Goal: Communication & Community: Share content

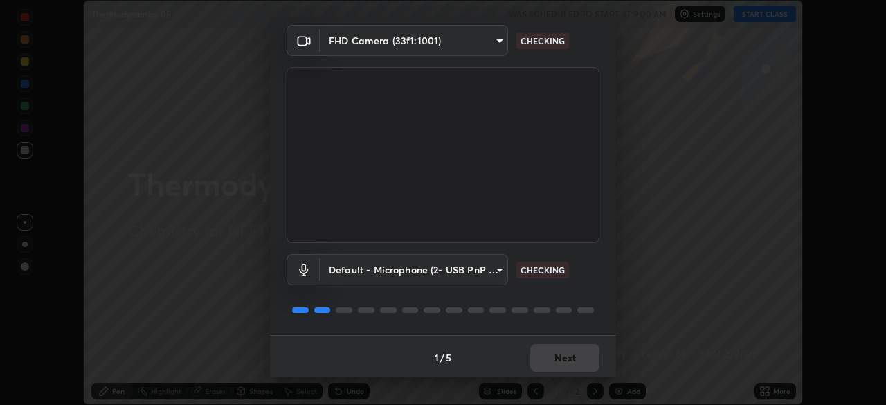
scroll to position [49, 0]
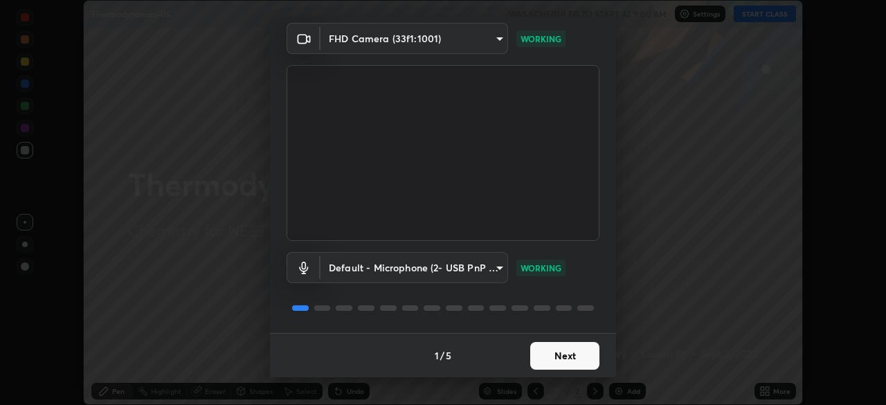
click at [567, 352] on button "Next" at bounding box center [564, 356] width 69 height 28
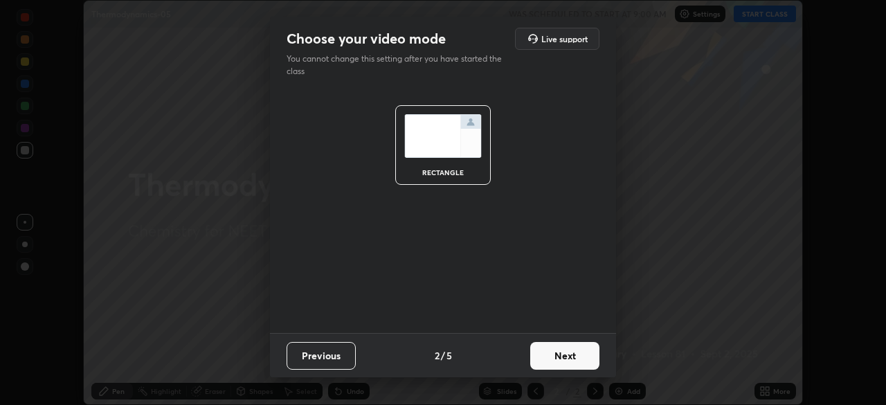
scroll to position [0, 0]
click at [573, 350] on button "Next" at bounding box center [564, 356] width 69 height 28
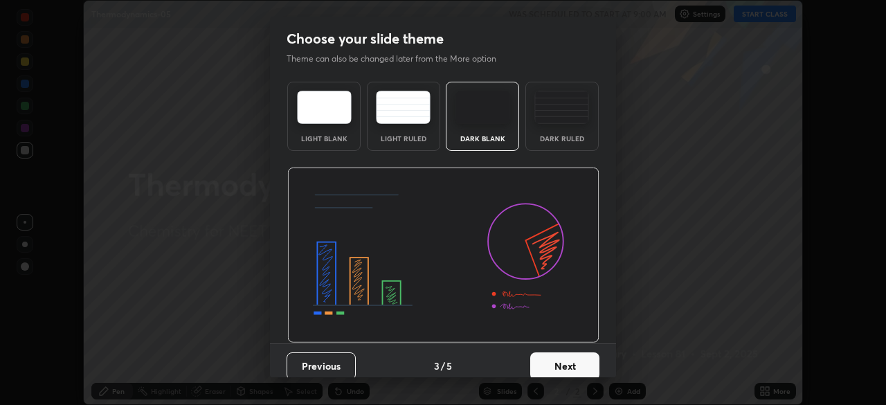
click at [574, 357] on button "Next" at bounding box center [564, 366] width 69 height 28
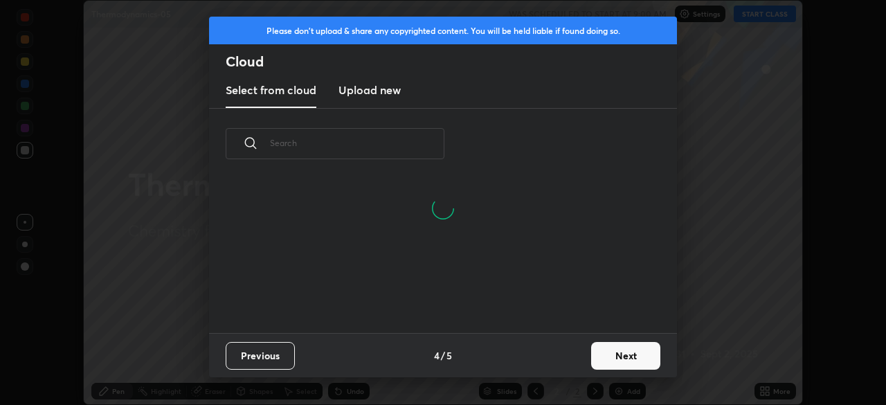
click at [625, 350] on button "Next" at bounding box center [625, 356] width 69 height 28
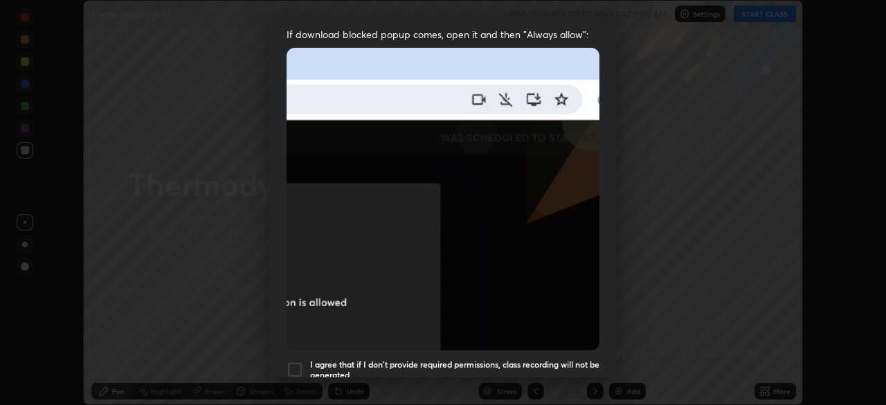
scroll to position [287, 0]
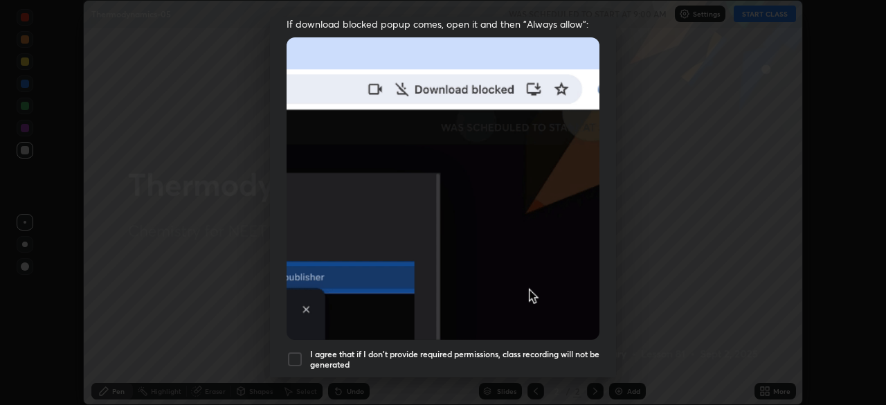
click at [298, 351] on div at bounding box center [294, 359] width 17 height 17
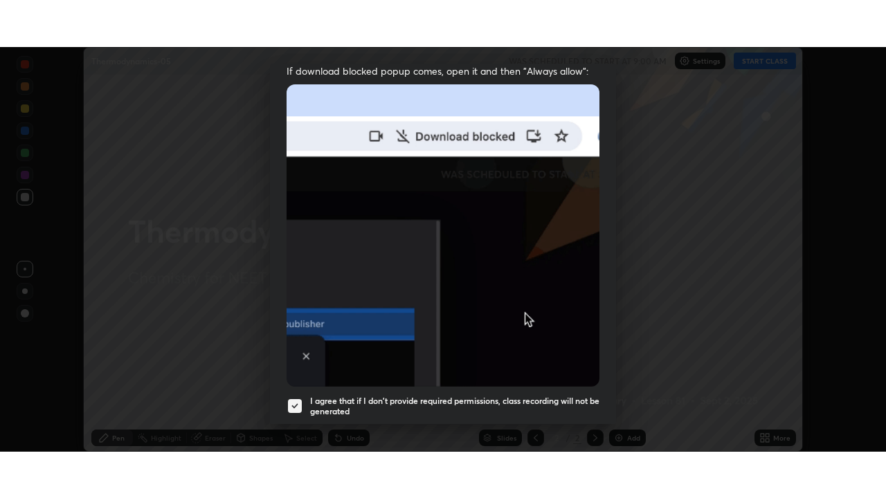
scroll to position [331, 0]
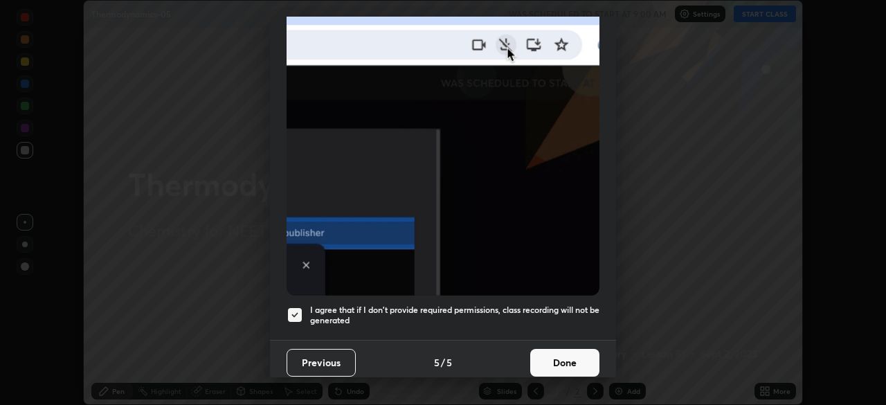
click at [567, 355] on button "Done" at bounding box center [564, 363] width 69 height 28
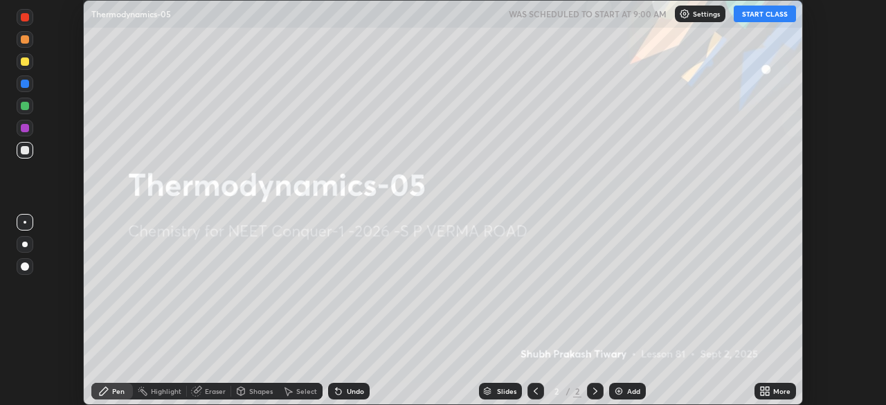
click at [760, 17] on button "START CLASS" at bounding box center [764, 14] width 62 height 17
click at [763, 387] on icon at bounding box center [761, 388] width 3 height 3
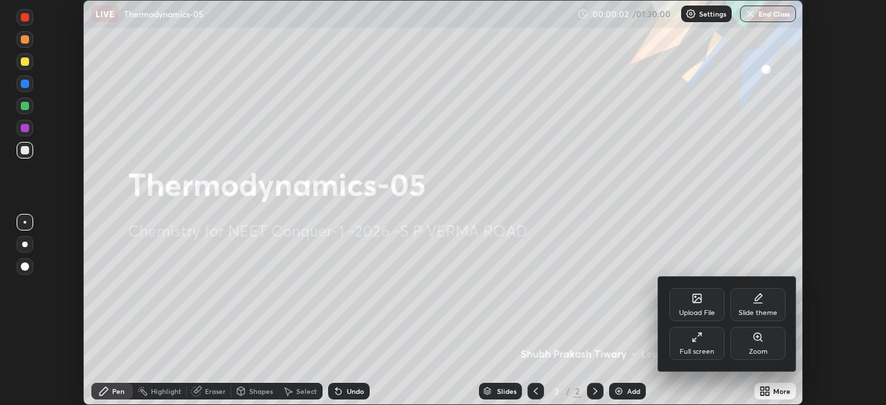
click at [700, 341] on icon at bounding box center [696, 336] width 11 height 11
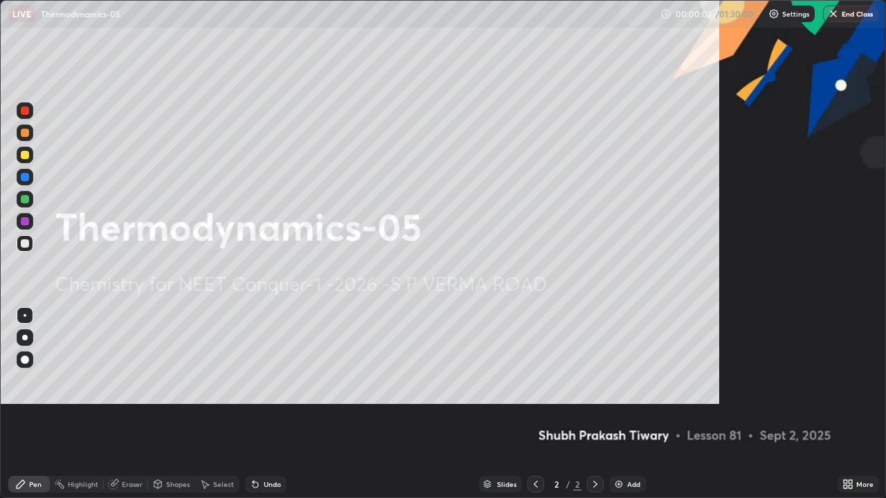
scroll to position [498, 886]
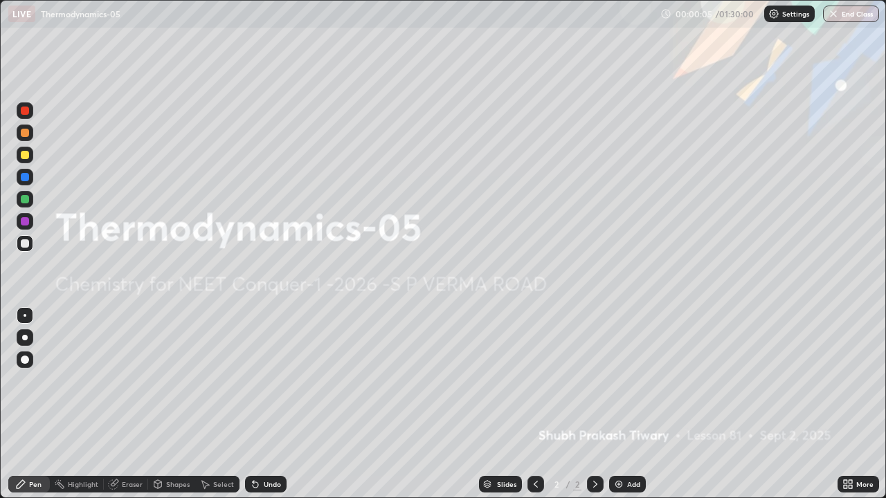
click at [635, 404] on div "Add" at bounding box center [633, 484] width 13 height 7
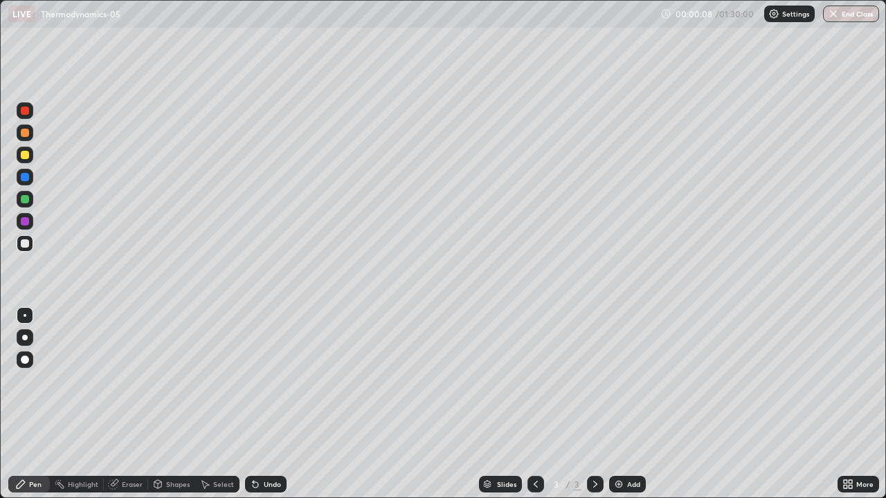
click at [26, 133] on div at bounding box center [25, 133] width 8 height 8
click at [25, 338] on div at bounding box center [25, 338] width 6 height 6
click at [28, 246] on div at bounding box center [25, 243] width 8 height 8
click at [31, 159] on div at bounding box center [25, 155] width 17 height 17
click at [272, 404] on div "Undo" at bounding box center [272, 484] width 17 height 7
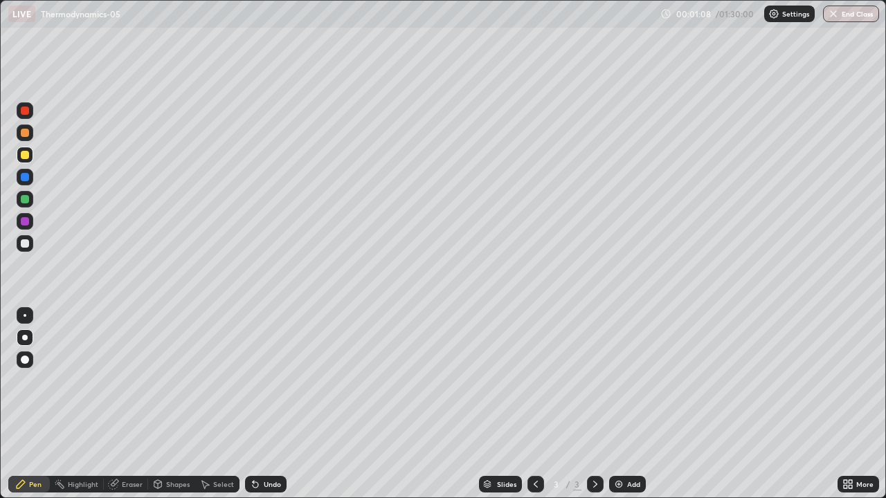
click at [271, 404] on div "Undo" at bounding box center [272, 484] width 17 height 7
click at [266, 404] on div "Undo" at bounding box center [266, 484] width 42 height 17
click at [266, 404] on div "Undo" at bounding box center [272, 484] width 17 height 7
click at [271, 404] on div "Undo" at bounding box center [266, 484] width 42 height 17
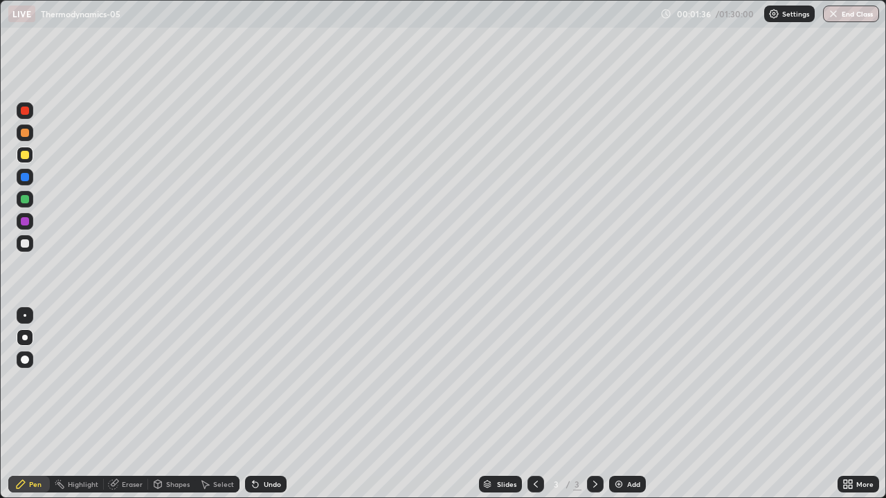
click at [273, 404] on div "Undo" at bounding box center [266, 484] width 42 height 17
click at [274, 404] on div "Undo" at bounding box center [266, 484] width 42 height 17
click at [30, 243] on div at bounding box center [25, 243] width 17 height 17
click at [271, 404] on div "Undo" at bounding box center [272, 484] width 17 height 7
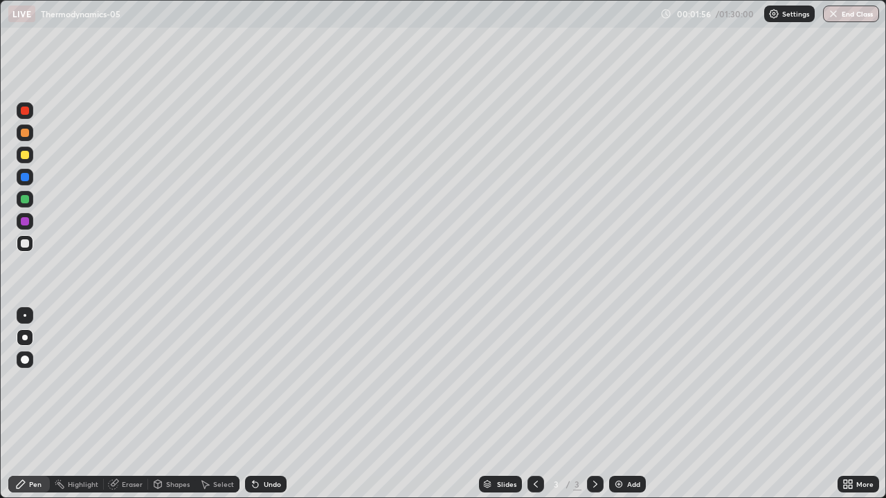
click at [268, 404] on div "Undo" at bounding box center [266, 484] width 42 height 17
click at [26, 177] on div at bounding box center [25, 177] width 8 height 8
click at [27, 202] on div at bounding box center [25, 199] width 8 height 8
click at [30, 247] on div at bounding box center [25, 243] width 17 height 17
click at [28, 179] on div at bounding box center [25, 177] width 8 height 8
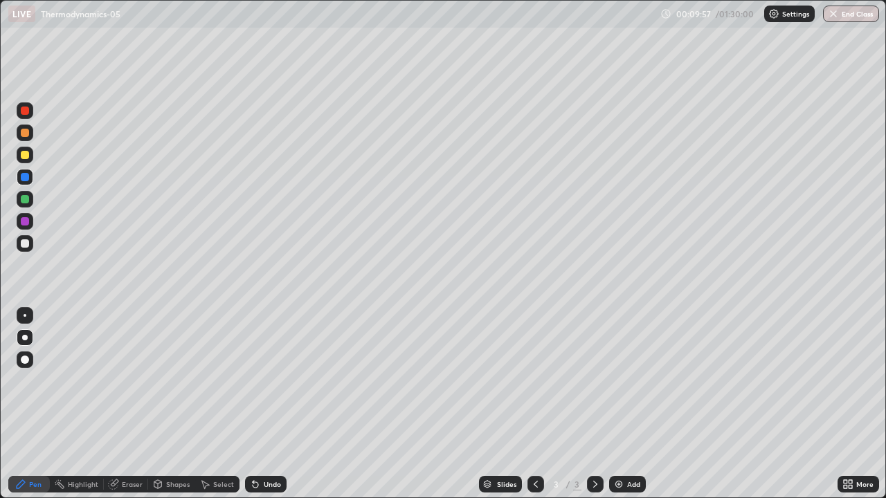
click at [635, 404] on div "Add" at bounding box center [633, 484] width 13 height 7
click at [26, 244] on div at bounding box center [25, 243] width 8 height 8
click at [273, 404] on div "Undo" at bounding box center [272, 484] width 17 height 7
click at [270, 404] on div "Undo" at bounding box center [266, 484] width 42 height 17
click at [32, 202] on div at bounding box center [25, 199] width 17 height 17
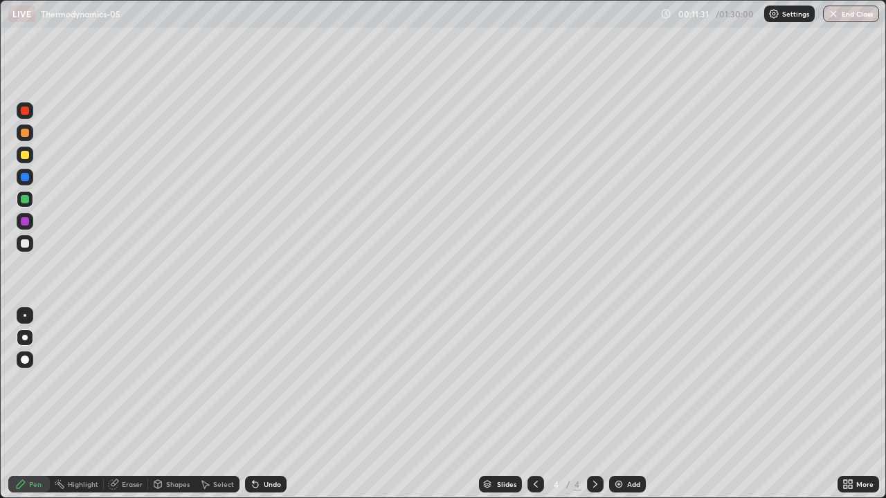
click at [28, 245] on div at bounding box center [25, 243] width 8 height 8
click at [273, 404] on div "Undo" at bounding box center [272, 484] width 17 height 7
click at [30, 183] on div at bounding box center [25, 177] width 17 height 17
click at [637, 404] on div "Add" at bounding box center [633, 484] width 13 height 7
click at [30, 245] on div at bounding box center [25, 243] width 17 height 17
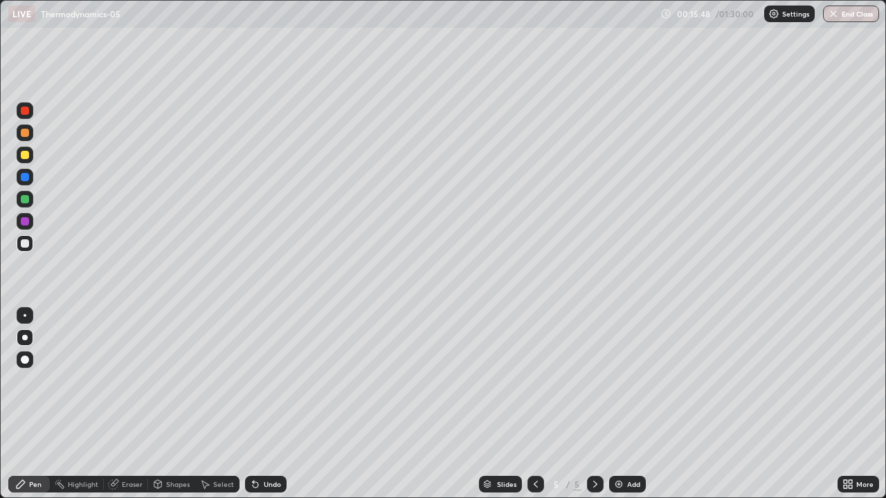
click at [30, 180] on div at bounding box center [25, 177] width 17 height 17
click at [275, 404] on div "Undo" at bounding box center [272, 484] width 17 height 7
click at [641, 404] on div "Add" at bounding box center [627, 484] width 37 height 17
click at [28, 134] on div at bounding box center [25, 133] width 8 height 8
click at [26, 244] on div at bounding box center [25, 243] width 8 height 8
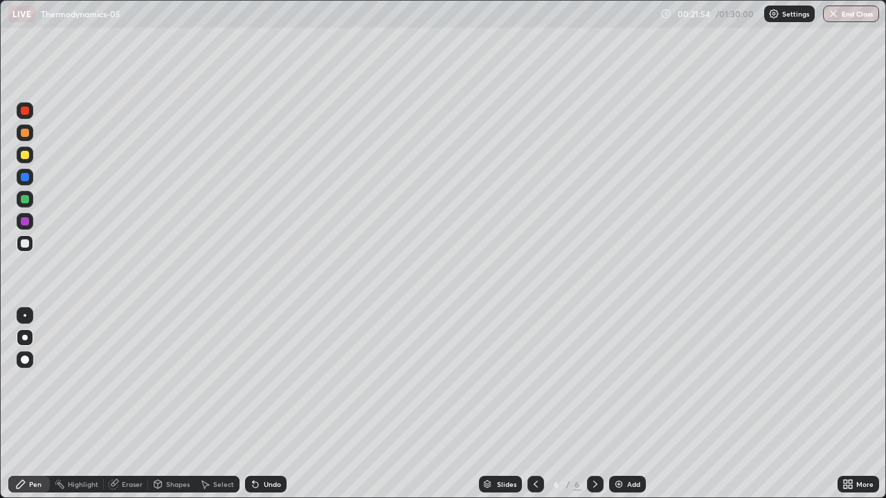
click at [30, 181] on div at bounding box center [25, 177] width 17 height 17
click at [135, 404] on div "Eraser" at bounding box center [132, 484] width 21 height 7
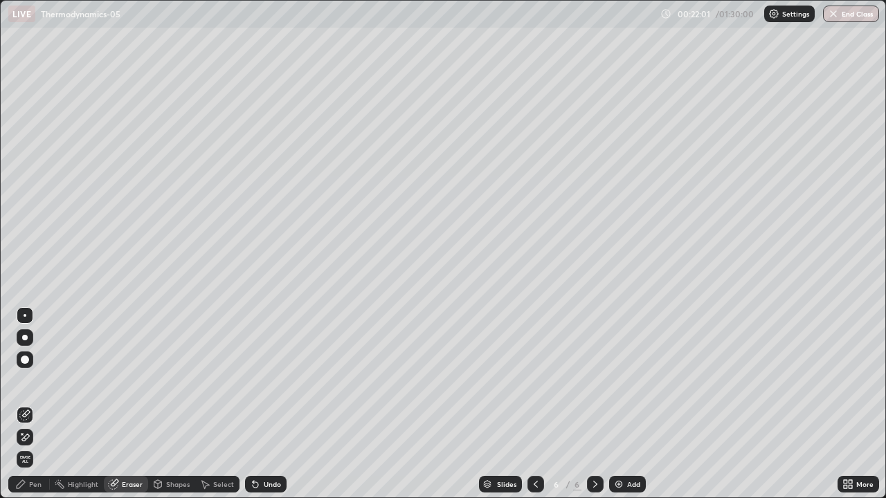
click at [42, 404] on div "Pen" at bounding box center [29, 484] width 42 height 17
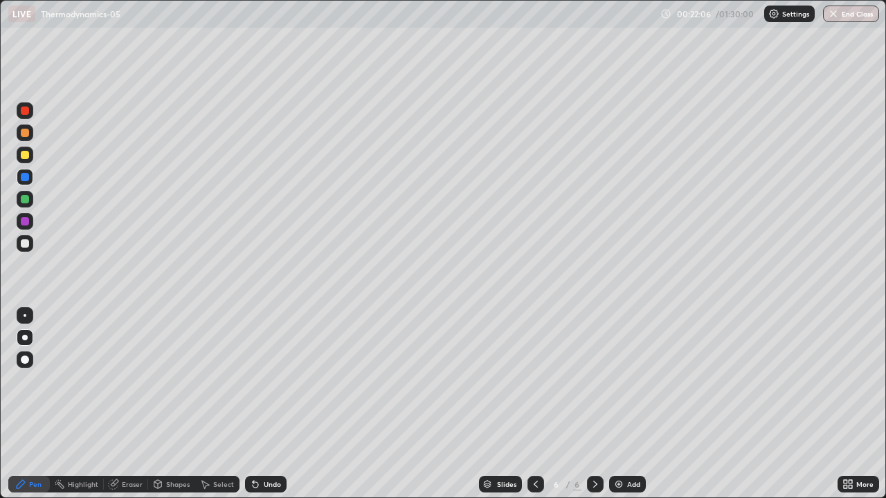
click at [140, 404] on div "Eraser" at bounding box center [126, 484] width 44 height 17
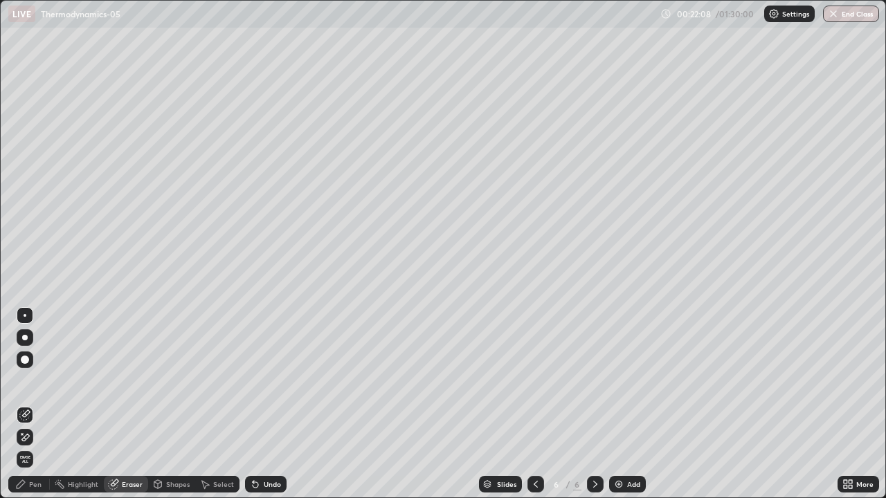
click at [39, 404] on div "Pen" at bounding box center [29, 484] width 42 height 17
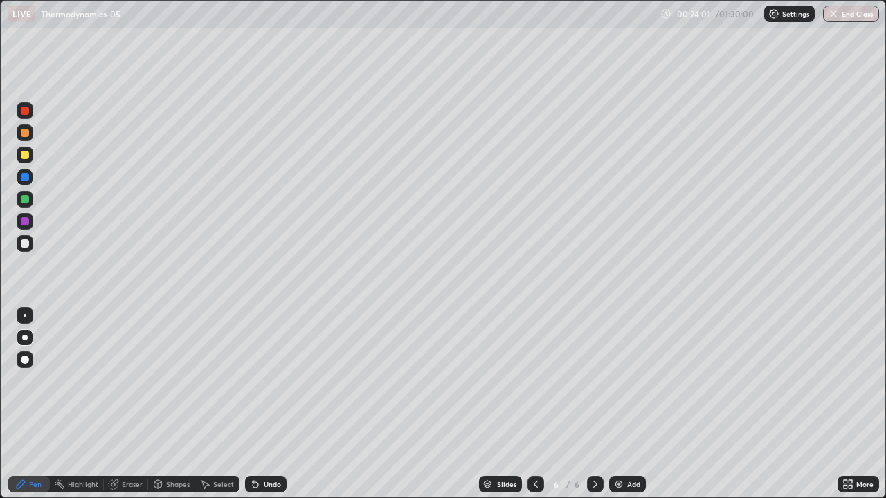
click at [31, 246] on div at bounding box center [25, 243] width 17 height 17
click at [25, 174] on div at bounding box center [25, 177] width 8 height 8
click at [134, 404] on div "Eraser" at bounding box center [132, 484] width 21 height 7
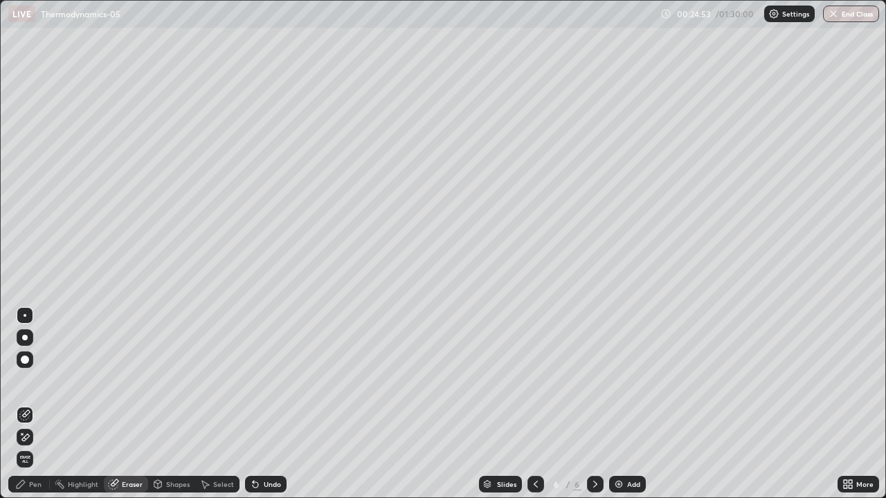
click at [37, 404] on div "Pen" at bounding box center [35, 484] width 12 height 7
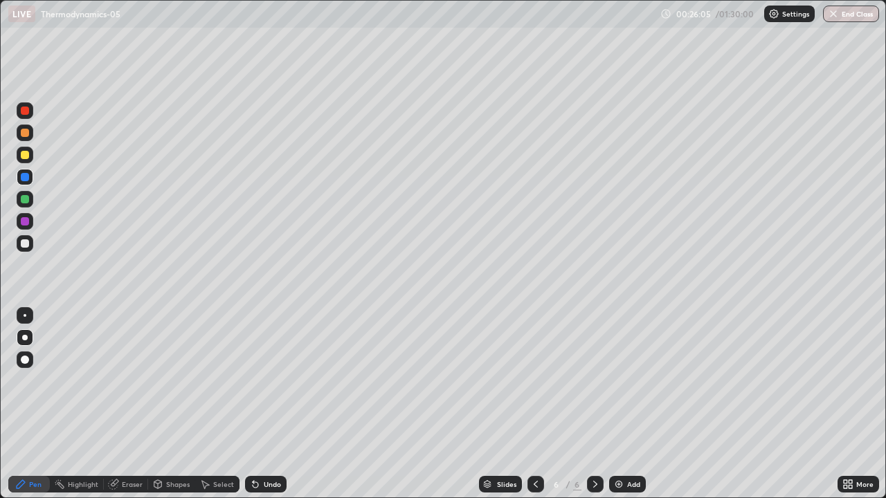
click at [642, 404] on div "Add" at bounding box center [627, 484] width 37 height 17
click at [26, 244] on div at bounding box center [25, 243] width 8 height 8
click at [30, 179] on div at bounding box center [25, 177] width 17 height 17
click at [30, 247] on div at bounding box center [25, 243] width 17 height 17
click at [140, 404] on div "Eraser" at bounding box center [132, 484] width 21 height 7
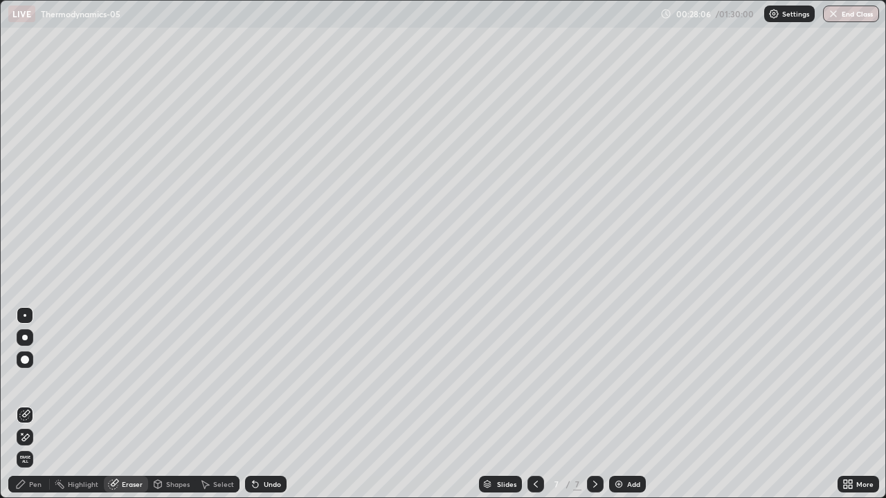
click at [40, 404] on div "Pen" at bounding box center [29, 484] width 42 height 17
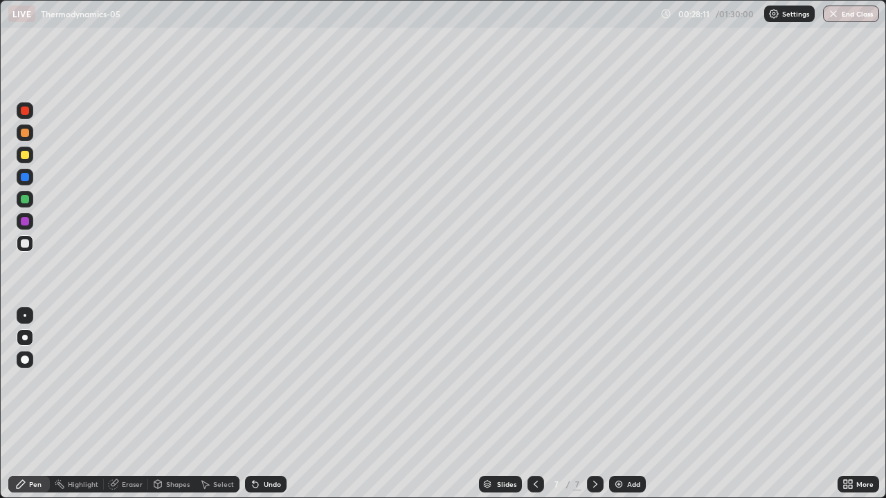
click at [141, 404] on div "Eraser" at bounding box center [126, 484] width 44 height 17
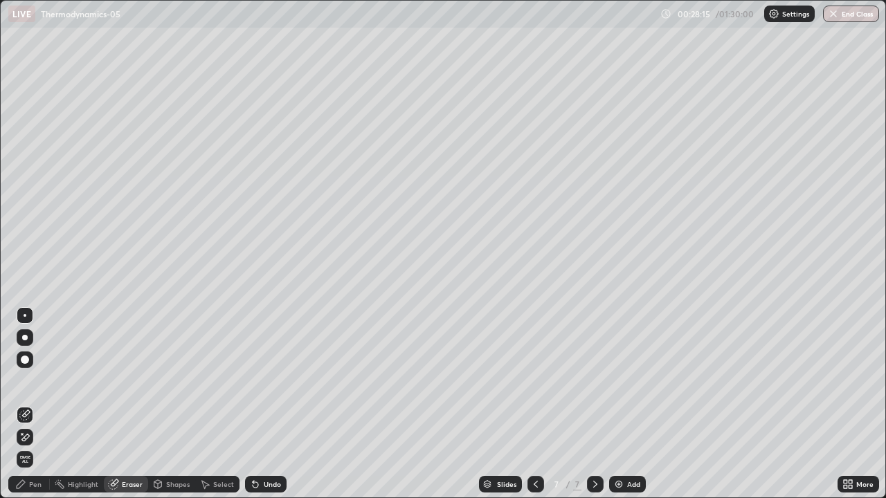
click at [44, 404] on div "Pen" at bounding box center [29, 484] width 42 height 17
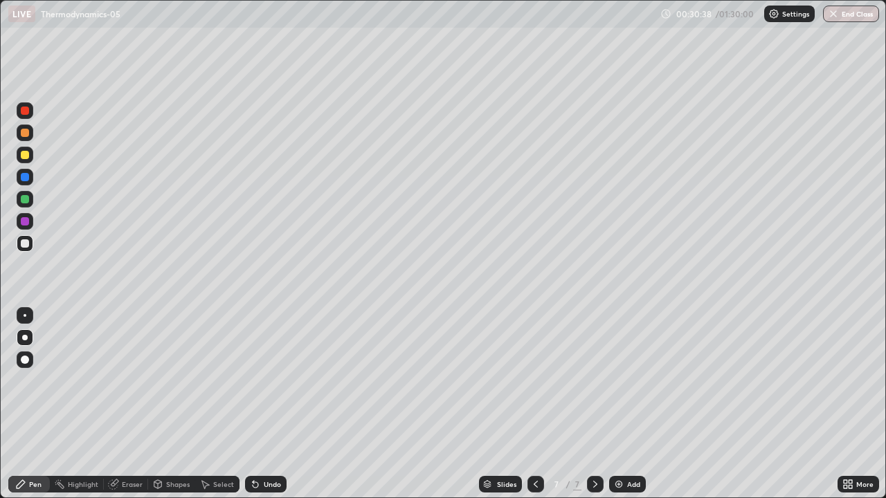
click at [25, 178] on div at bounding box center [25, 177] width 8 height 8
click at [633, 404] on div "Add" at bounding box center [633, 484] width 13 height 7
click at [31, 138] on div at bounding box center [25, 133] width 17 height 17
click at [273, 404] on div "Undo" at bounding box center [272, 484] width 17 height 7
click at [31, 249] on div at bounding box center [25, 243] width 17 height 17
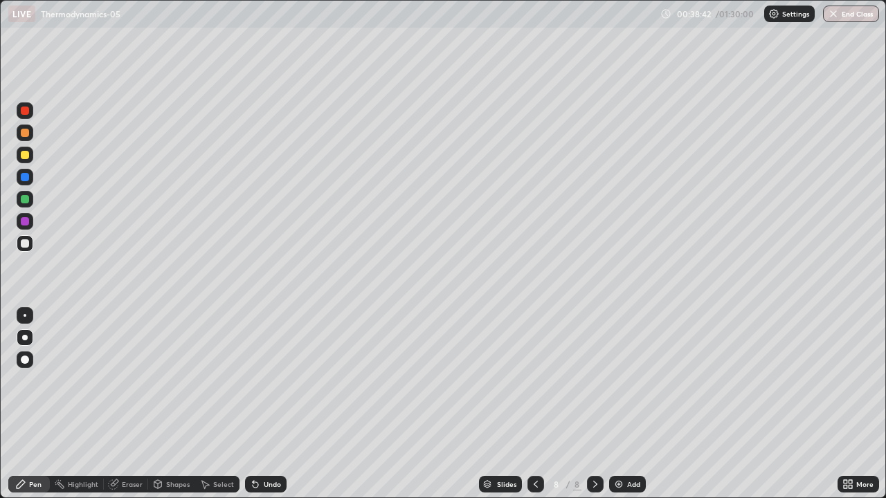
click at [31, 179] on div at bounding box center [25, 177] width 17 height 17
click at [637, 404] on div "Add" at bounding box center [627, 484] width 37 height 17
click at [26, 155] on div at bounding box center [25, 155] width 8 height 8
click at [179, 404] on div "Shapes" at bounding box center [178, 484] width 24 height 7
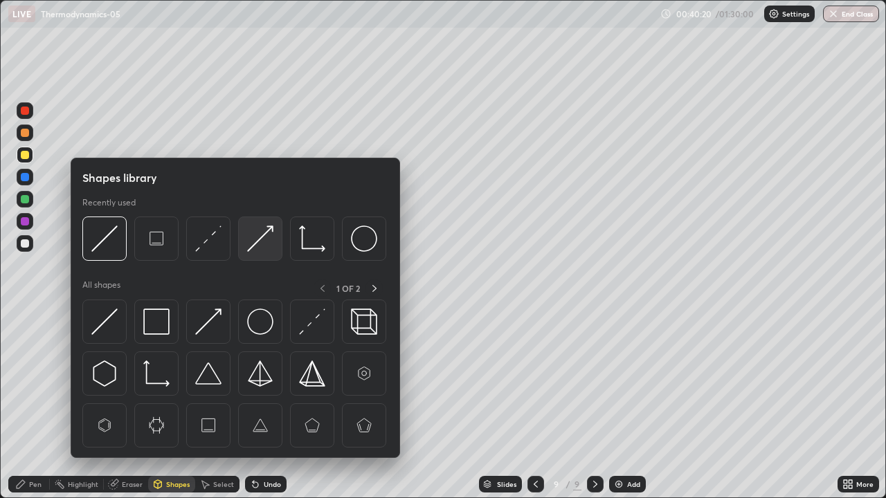
click at [271, 247] on img at bounding box center [260, 239] width 26 height 26
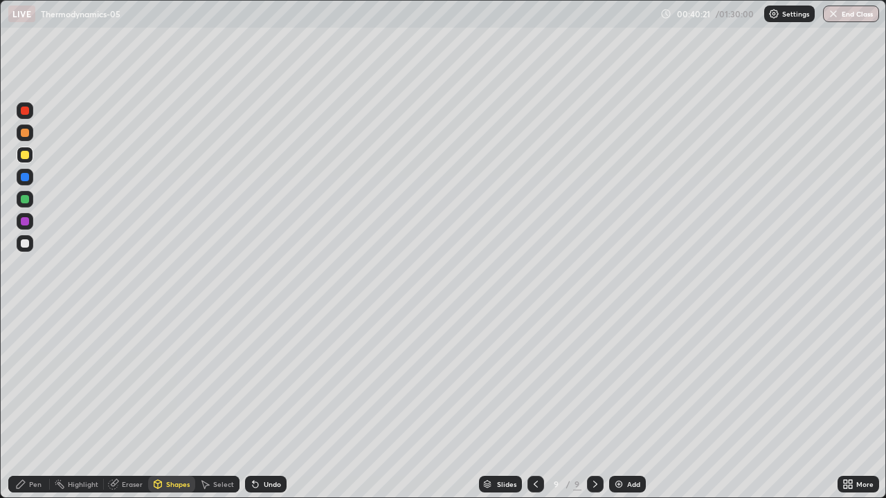
click at [32, 248] on div at bounding box center [25, 243] width 17 height 17
click at [267, 404] on div "Undo" at bounding box center [272, 484] width 17 height 7
click at [266, 404] on div "Undo" at bounding box center [266, 484] width 42 height 17
click at [27, 246] on div at bounding box center [25, 243] width 8 height 8
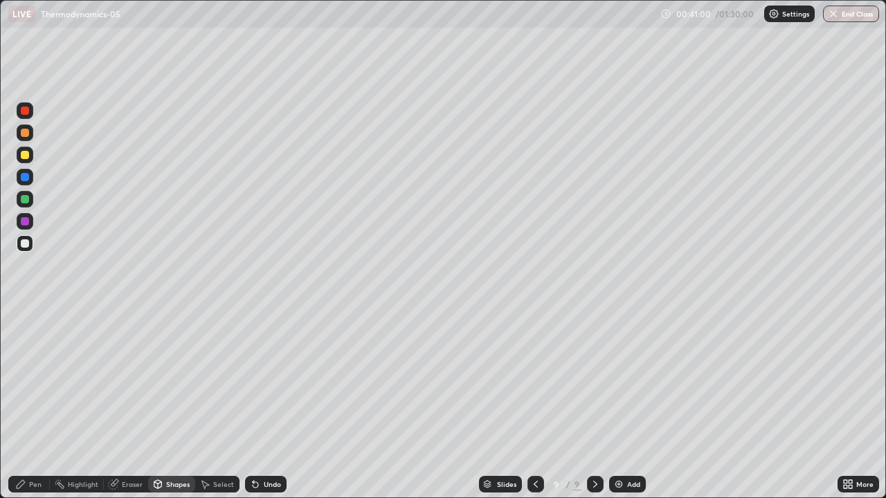
click at [42, 404] on div "Pen" at bounding box center [29, 484] width 42 height 17
click at [26, 331] on div at bounding box center [25, 337] width 17 height 17
click at [30, 202] on div at bounding box center [25, 199] width 17 height 17
click at [143, 404] on div "Eraser" at bounding box center [126, 484] width 44 height 17
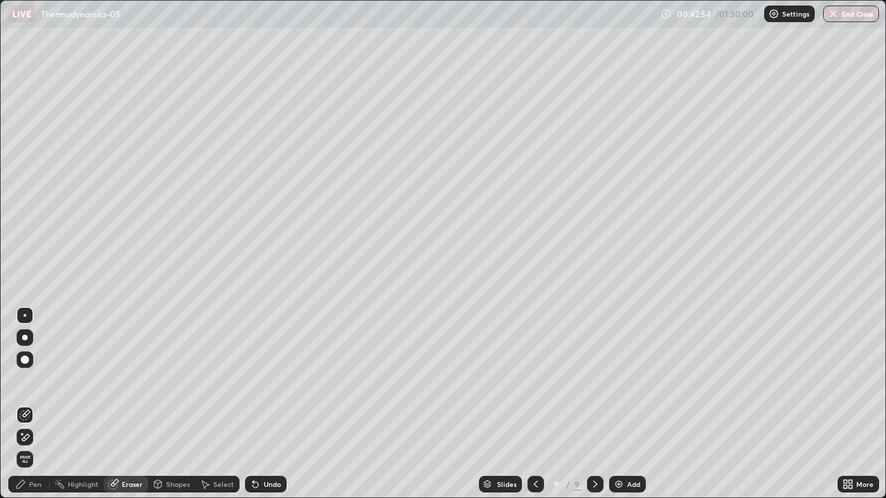
click at [39, 404] on div "Pen" at bounding box center [35, 484] width 12 height 7
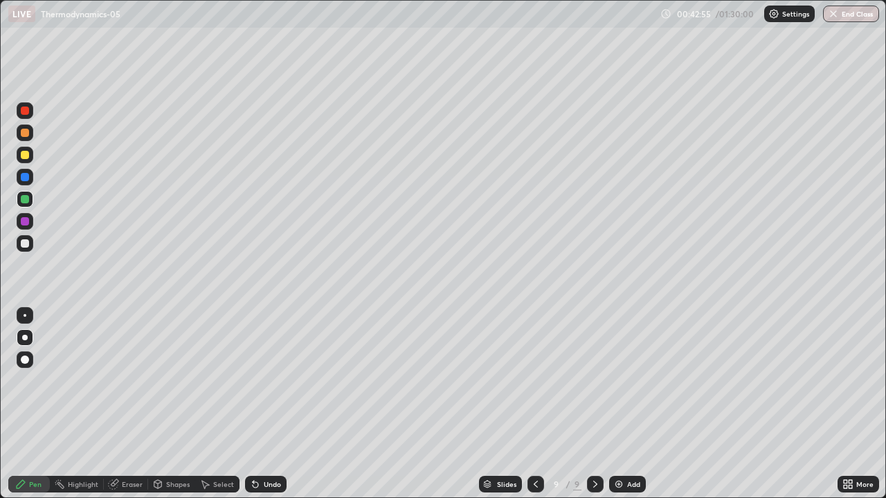
click at [30, 158] on div at bounding box center [25, 155] width 17 height 17
click at [627, 404] on div "Add" at bounding box center [633, 484] width 13 height 7
click at [26, 134] on div at bounding box center [25, 133] width 8 height 8
click at [32, 246] on div at bounding box center [25, 243] width 17 height 17
click at [185, 404] on div "Shapes" at bounding box center [178, 484] width 24 height 7
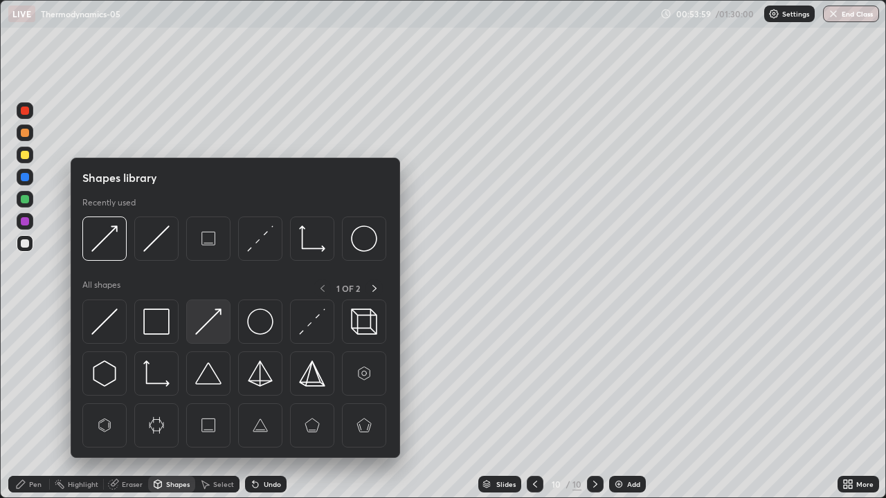
click at [219, 328] on img at bounding box center [208, 322] width 26 height 26
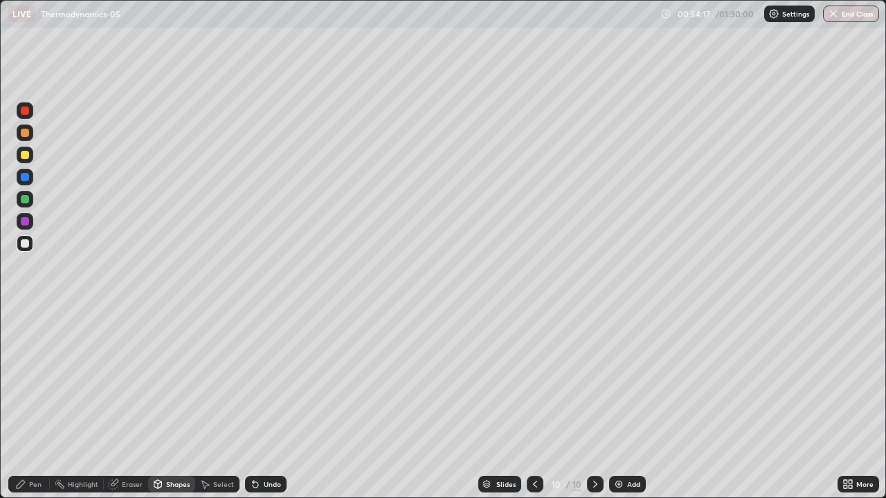
click at [55, 404] on circle at bounding box center [55, 482] width 1 height 1
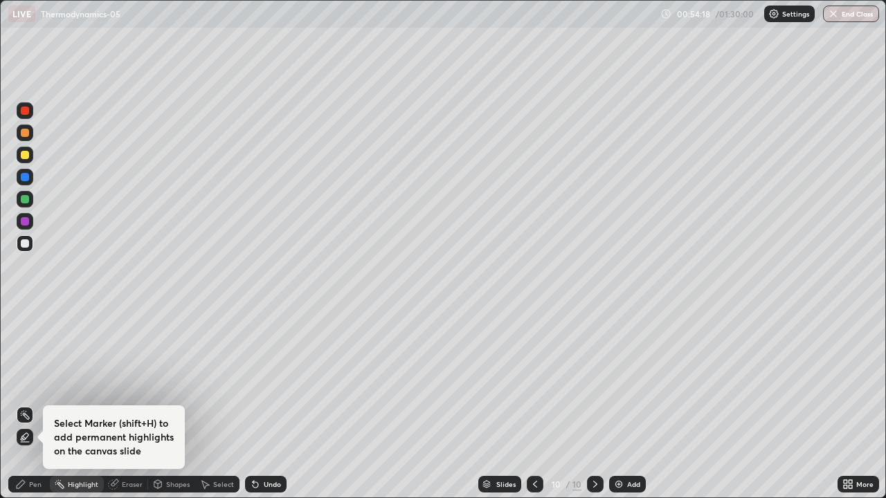
click at [40, 404] on div "Pen" at bounding box center [29, 484] width 42 height 17
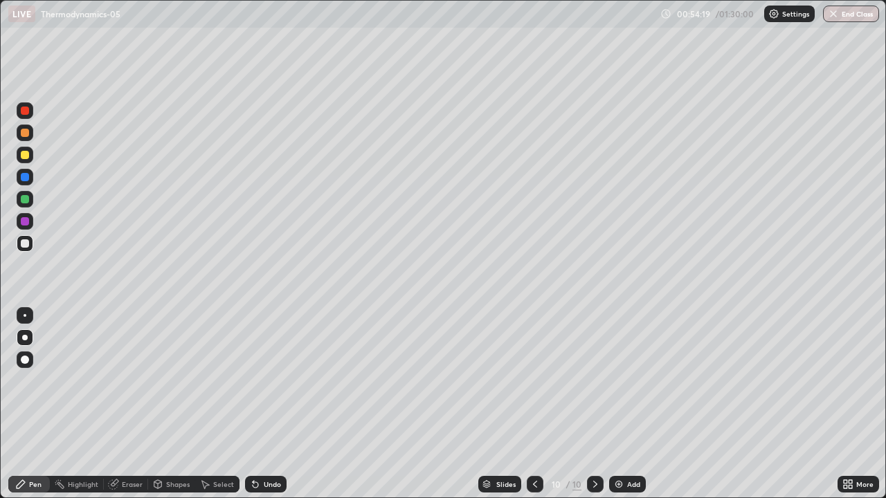
click at [25, 338] on div at bounding box center [25, 338] width 6 height 6
click at [30, 197] on div at bounding box center [25, 199] width 17 height 17
click at [187, 404] on div "Shapes" at bounding box center [171, 484] width 47 height 17
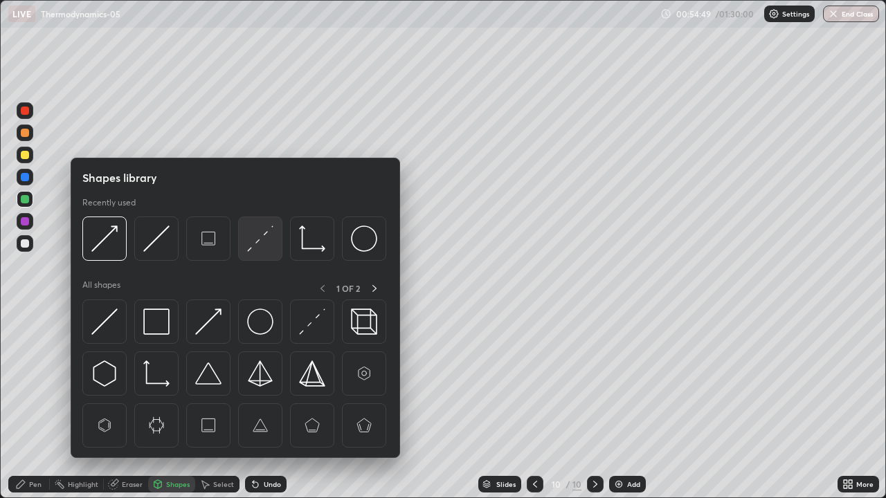
click at [264, 243] on img at bounding box center [260, 239] width 26 height 26
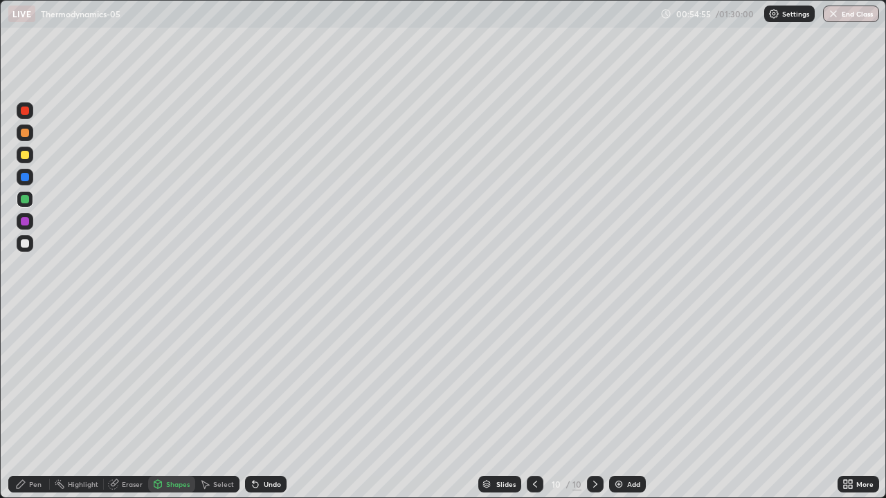
click at [44, 404] on div "Pen" at bounding box center [29, 484] width 42 height 17
click at [25, 338] on div at bounding box center [25, 338] width 6 height 6
click at [25, 316] on div at bounding box center [25, 315] width 3 height 3
click at [28, 160] on div at bounding box center [25, 155] width 17 height 17
click at [26, 177] on div at bounding box center [25, 177] width 8 height 8
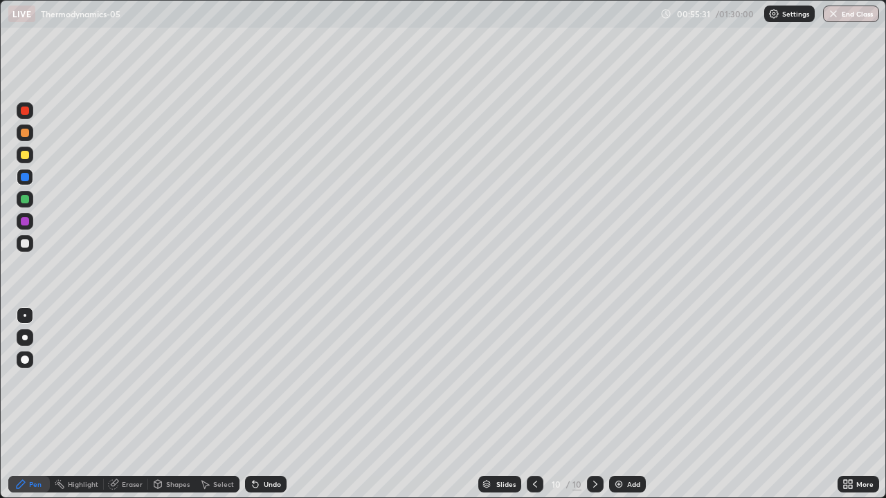
click at [280, 404] on div "Undo" at bounding box center [266, 484] width 42 height 17
click at [273, 404] on div "Undo" at bounding box center [272, 484] width 17 height 7
click at [26, 177] on div at bounding box center [25, 177] width 8 height 8
click at [30, 131] on div at bounding box center [25, 133] width 17 height 17
click at [185, 404] on div "Shapes" at bounding box center [171, 484] width 47 height 17
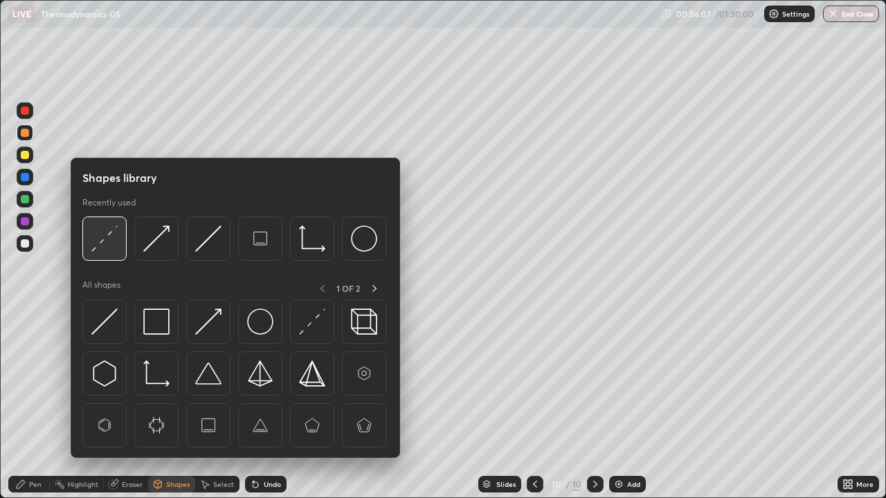
click at [119, 243] on div at bounding box center [104, 239] width 44 height 44
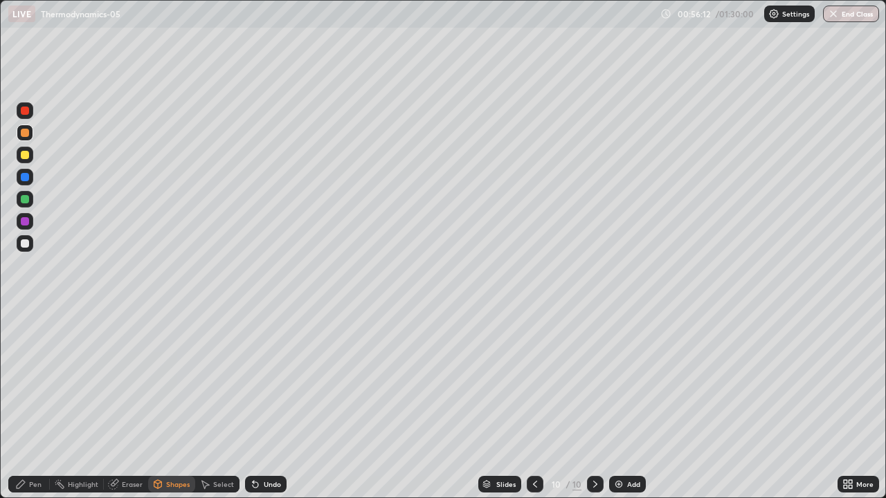
click at [30, 136] on div at bounding box center [25, 133] width 17 height 17
click at [39, 404] on div "Pen" at bounding box center [29, 484] width 42 height 17
click at [26, 338] on div at bounding box center [25, 338] width 6 height 6
click at [275, 404] on div "Undo" at bounding box center [266, 484] width 42 height 17
click at [28, 221] on div at bounding box center [25, 221] width 8 height 8
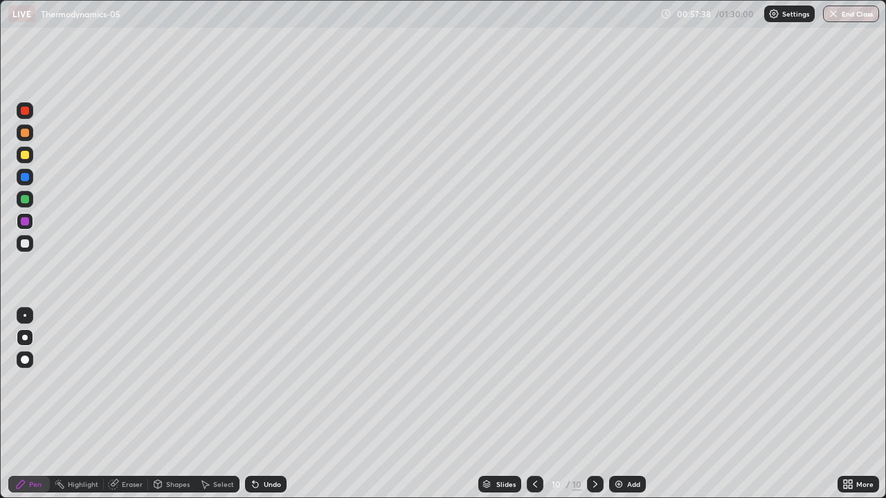
click at [30, 202] on div at bounding box center [25, 199] width 17 height 17
click at [185, 404] on div "Shapes" at bounding box center [178, 484] width 24 height 7
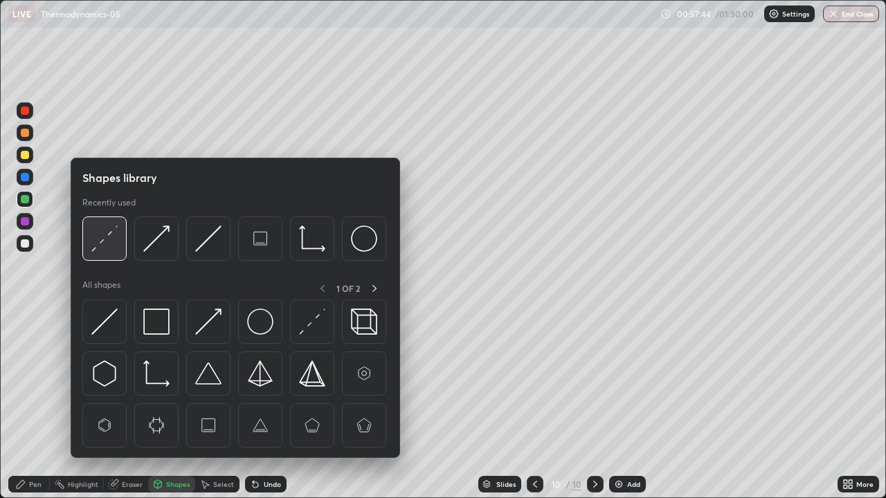
click at [123, 244] on div at bounding box center [104, 239] width 44 height 44
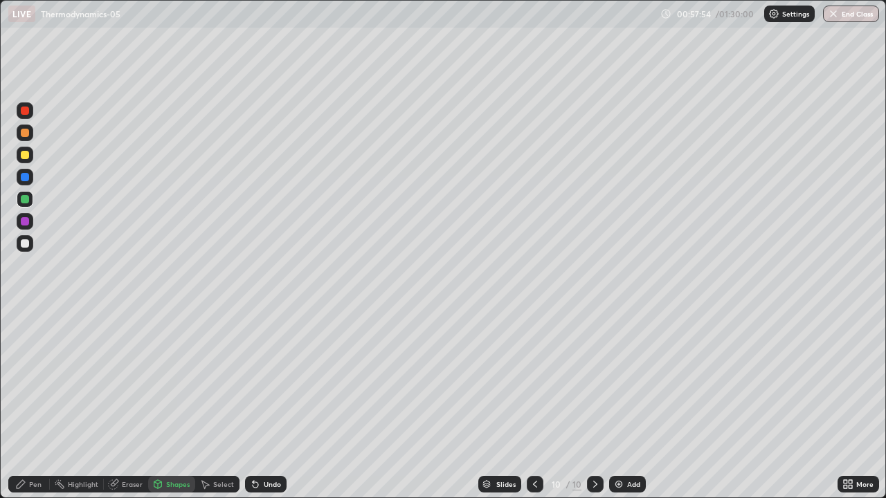
click at [44, 404] on div "Pen" at bounding box center [29, 484] width 42 height 17
click at [188, 404] on div "Shapes" at bounding box center [178, 484] width 24 height 7
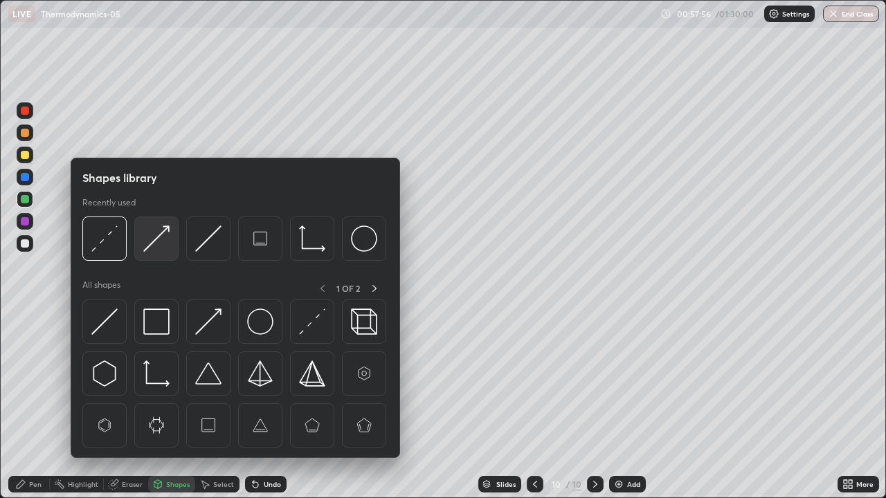
click at [168, 242] on img at bounding box center [156, 239] width 26 height 26
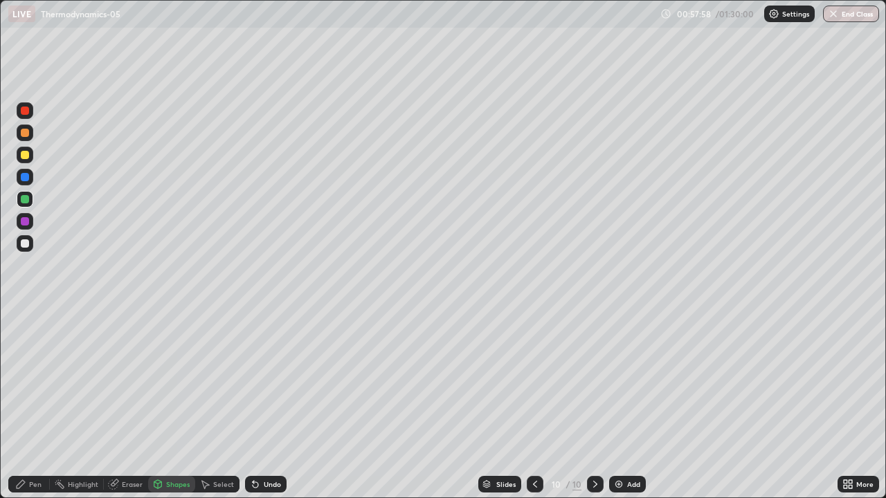
click at [186, 404] on div "Shapes" at bounding box center [171, 484] width 47 height 17
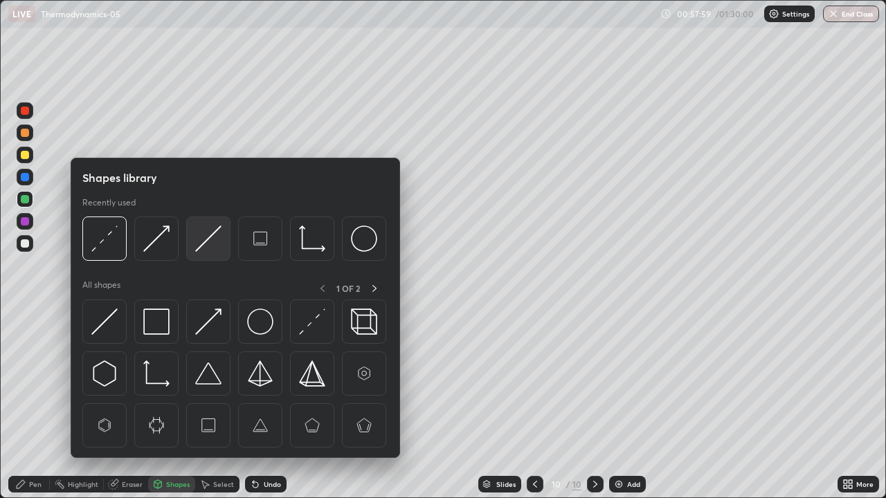
click at [215, 244] on img at bounding box center [208, 239] width 26 height 26
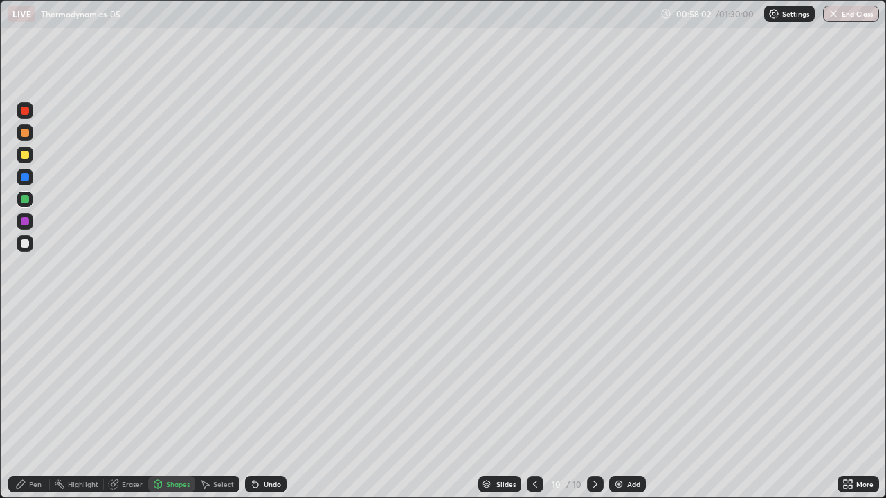
click at [40, 404] on div "Pen" at bounding box center [29, 484] width 42 height 17
click at [26, 345] on div at bounding box center [25, 337] width 17 height 17
click at [278, 404] on div "Undo" at bounding box center [266, 484] width 42 height 17
click at [31, 243] on div at bounding box center [25, 243] width 17 height 17
click at [25, 322] on div at bounding box center [25, 315] width 17 height 17
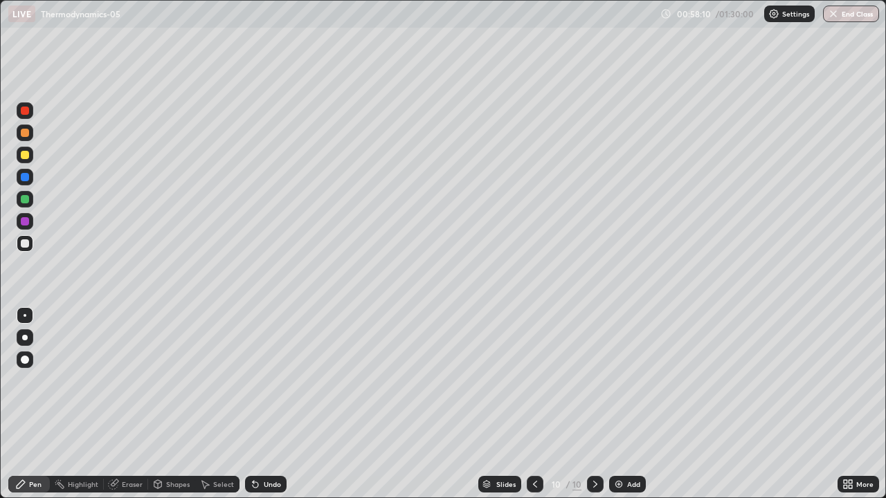
click at [275, 404] on div "Undo" at bounding box center [272, 484] width 17 height 7
click at [278, 404] on div "Undo" at bounding box center [266, 484] width 42 height 17
click at [280, 404] on div "Undo" at bounding box center [266, 484] width 42 height 17
click at [279, 404] on div "Undo" at bounding box center [266, 484] width 42 height 17
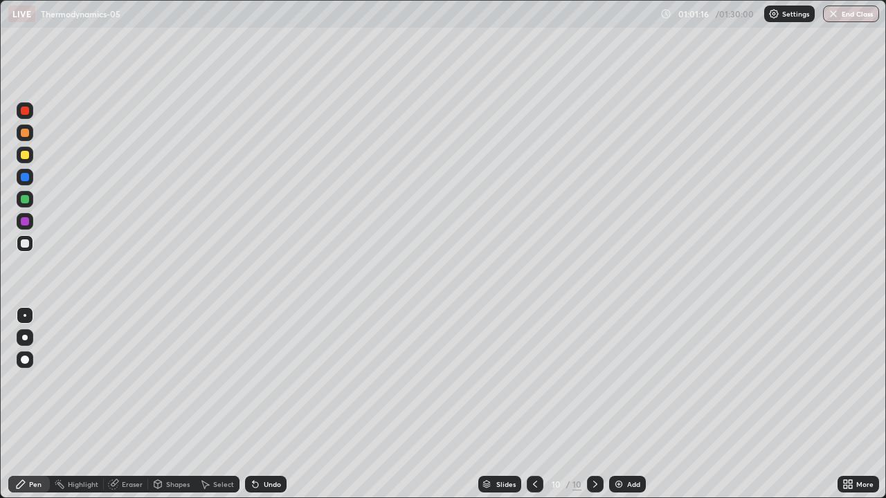
click at [30, 204] on div at bounding box center [25, 199] width 17 height 17
click at [30, 176] on div at bounding box center [25, 177] width 17 height 17
click at [278, 404] on div "Undo" at bounding box center [272, 484] width 17 height 7
click at [30, 111] on div at bounding box center [25, 110] width 17 height 17
click at [637, 404] on div "Add" at bounding box center [633, 484] width 13 height 7
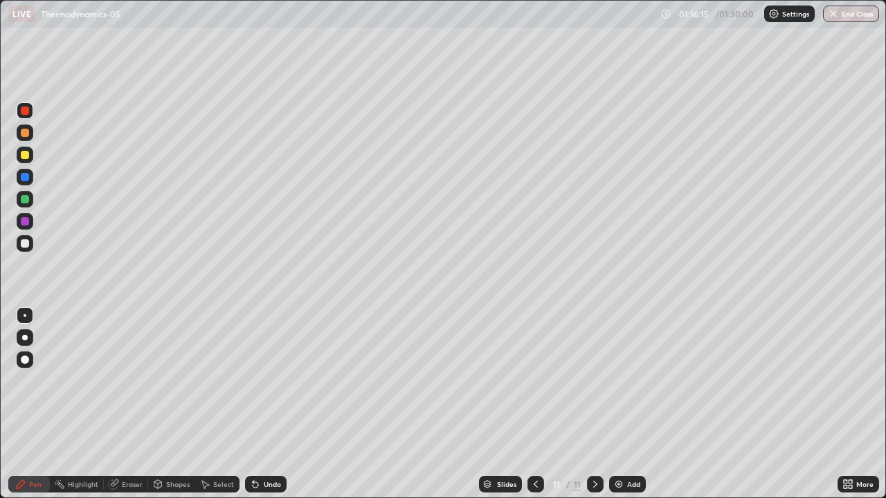
click at [30, 179] on div at bounding box center [25, 177] width 17 height 17
click at [137, 404] on div "Eraser" at bounding box center [126, 484] width 44 height 17
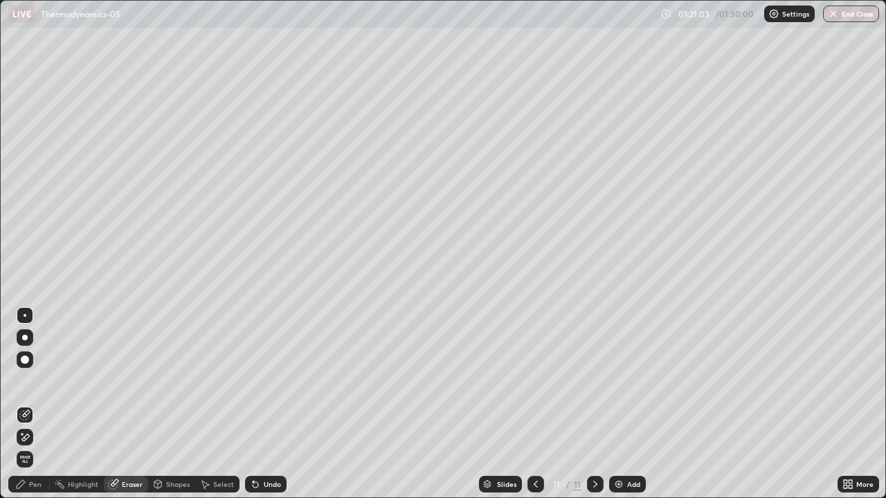
click at [39, 404] on div "Pen" at bounding box center [35, 484] width 12 height 7
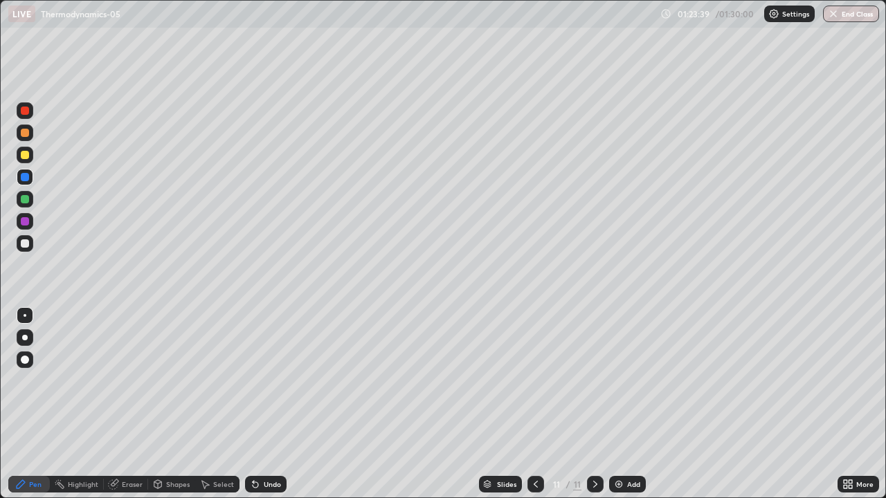
click at [635, 404] on div "Add" at bounding box center [633, 484] width 13 height 7
click at [27, 134] on div at bounding box center [25, 133] width 8 height 8
click at [25, 338] on div at bounding box center [25, 338] width 6 height 6
click at [26, 244] on div at bounding box center [25, 243] width 8 height 8
click at [855, 14] on button "End Class" at bounding box center [851, 14] width 55 height 17
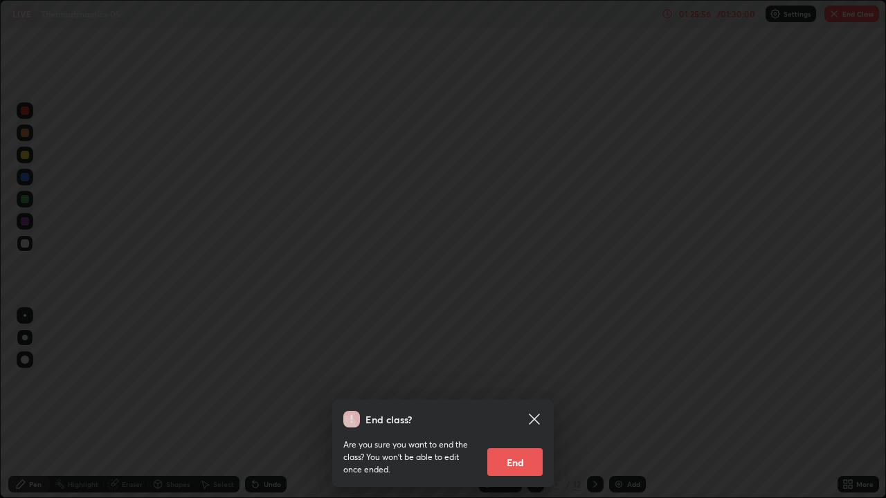
click at [533, 404] on button "End" at bounding box center [514, 462] width 55 height 28
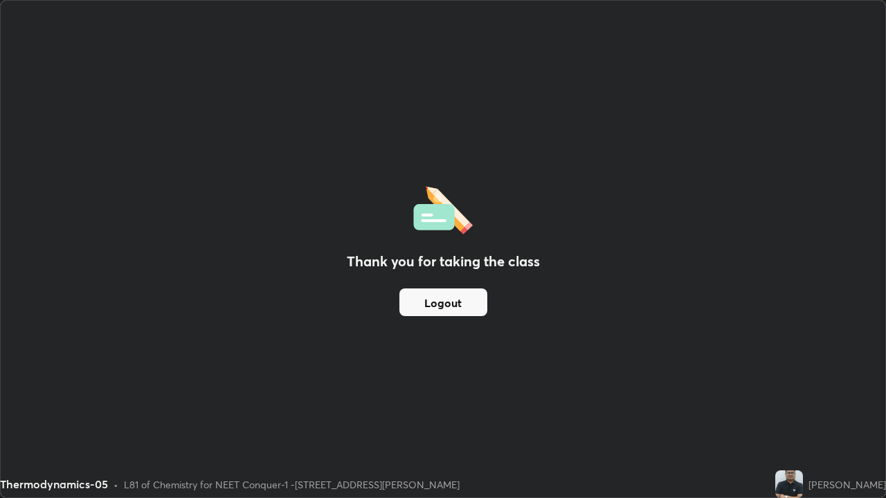
click at [436, 304] on button "Logout" at bounding box center [443, 303] width 88 height 28
